Goal: Find specific page/section: Find specific page/section

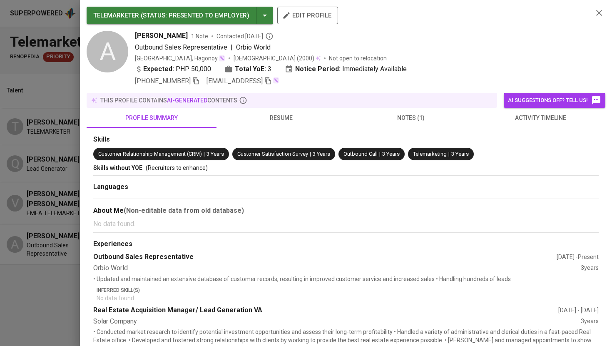
click at [37, 81] on div at bounding box center [306, 173] width 612 height 346
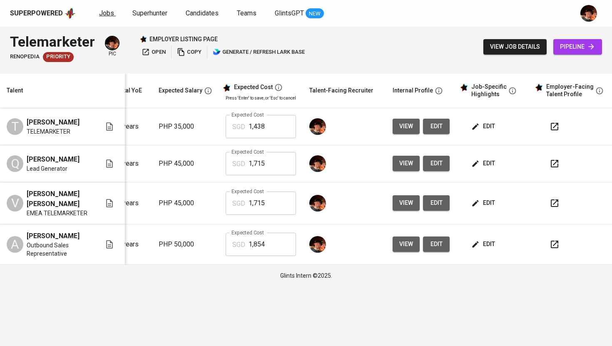
click at [102, 10] on span "Jobs" at bounding box center [106, 13] width 15 height 8
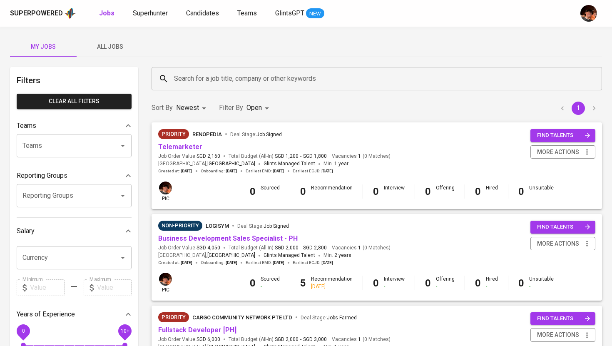
click at [108, 60] on div "My Jobs All Jobs Filters Clear All filters Teams Teams Teams Reporting Groups R…" at bounding box center [306, 287] width 612 height 520
click at [110, 54] on button "All Jobs" at bounding box center [110, 47] width 67 height 20
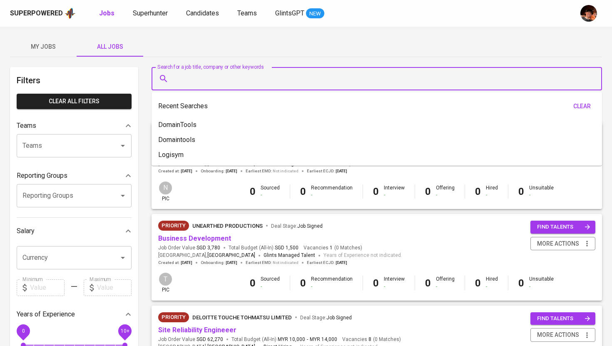
click at [222, 85] on input "Search for a job title, company or other keywords" at bounding box center [379, 79] width 414 height 16
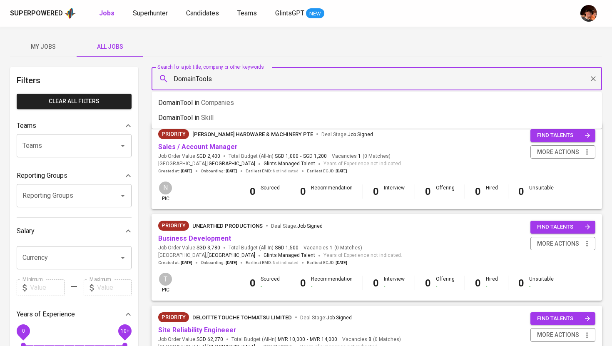
type input "DomainTools"
